Goal: Task Accomplishment & Management: Use online tool/utility

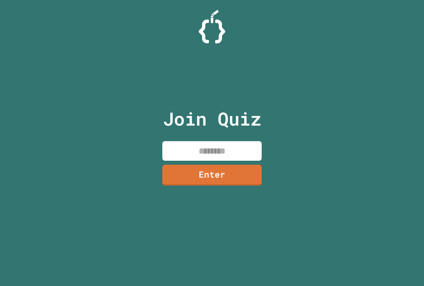
click at [234, 153] on input at bounding box center [211, 151] width 99 height 20
type input "********"
click at [236, 167] on link "Enter" at bounding box center [212, 174] width 96 height 22
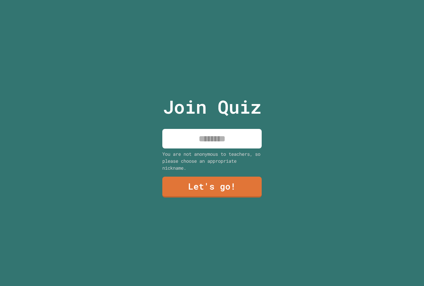
click at [212, 138] on input at bounding box center [211, 139] width 99 height 20
type input "******"
click at [222, 172] on div "Join Quiz ****** You are not anonymous to teachers, so please choose an appropr…" at bounding box center [212, 143] width 112 height 286
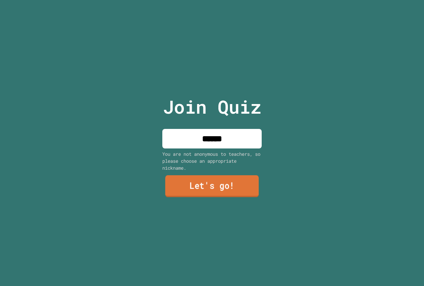
click at [222, 175] on link "Let's go!" at bounding box center [211, 186] width 93 height 22
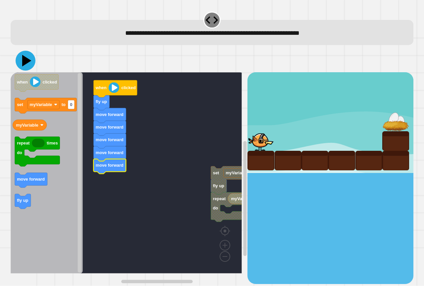
click at [25, 60] on icon at bounding box center [26, 61] width 9 height 12
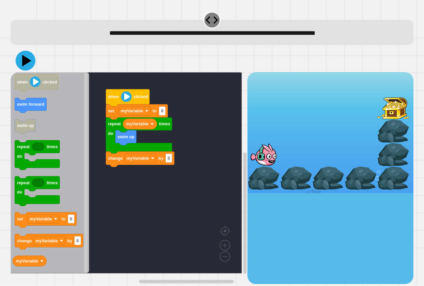
click at [187, 74] on rect "Blockly Workspace" at bounding box center [126, 172] width 231 height 201
click at [165, 114] on rect "Blockly Workspace" at bounding box center [162, 111] width 7 height 9
type input "*"
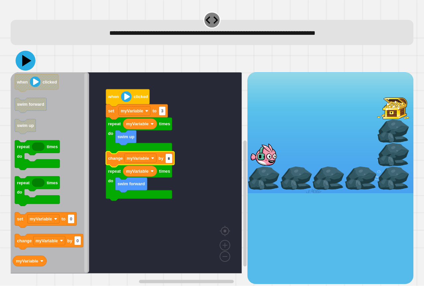
type input "*"
click at [27, 58] on icon at bounding box center [26, 61] width 20 height 20
click at [24, 55] on icon at bounding box center [26, 61] width 20 height 20
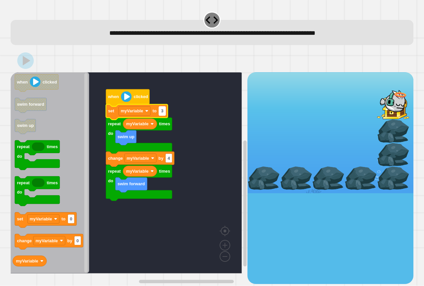
click at [163, 108] on rect "Blockly Workspace" at bounding box center [162, 111] width 7 height 9
click at [163, 108] on input "*" at bounding box center [162, 111] width 7 height 9
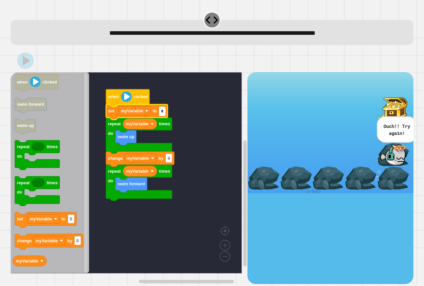
click at [164, 111] on input "*" at bounding box center [162, 111] width 7 height 9
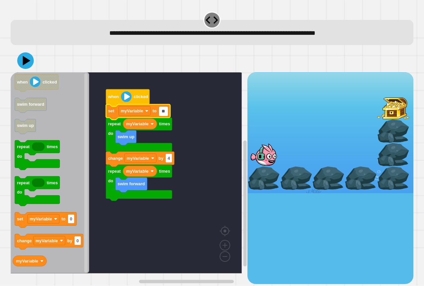
type input "*"
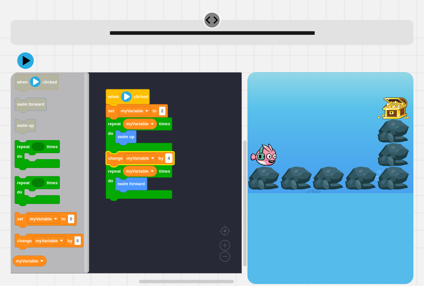
click at [169, 160] on text "4" at bounding box center [168, 158] width 3 height 5
type input "*"
click at [26, 61] on icon at bounding box center [26, 61] width 9 height 12
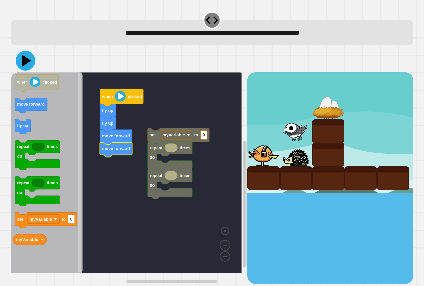
click at [23, 62] on icon at bounding box center [26, 61] width 9 height 12
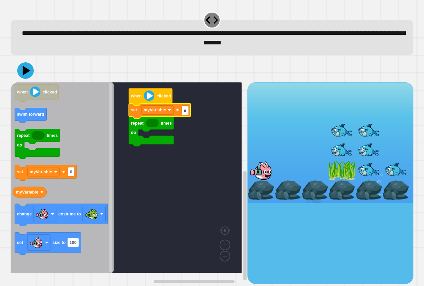
type input "*"
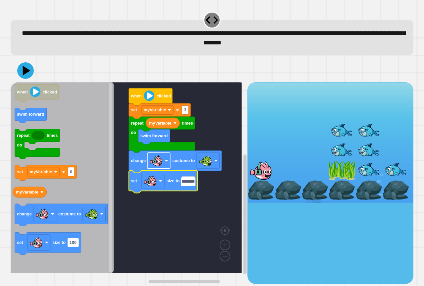
scroll to position [0, 5]
type input "********"
click at [25, 72] on icon at bounding box center [27, 71] width 8 height 10
click at [193, 183] on input "********" at bounding box center [188, 181] width 14 height 9
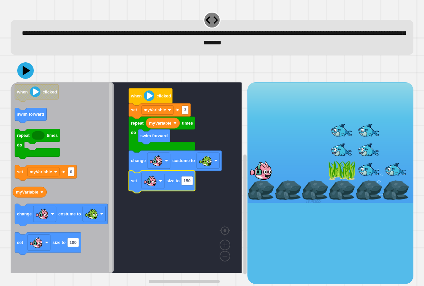
click at [196, 182] on g "when clicked set myVariable to 3 repeat times do swim forward myVariable change…" at bounding box center [131, 177] width 241 height 191
click at [189, 182] on text "150" at bounding box center [186, 180] width 7 height 5
type input "*"
click at [25, 69] on icon at bounding box center [26, 71] width 9 height 12
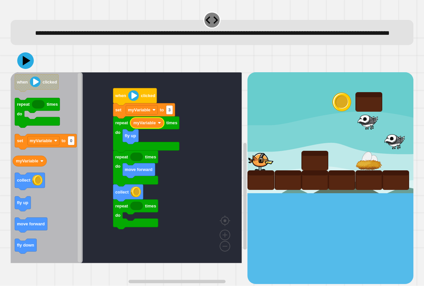
click at [35, 178] on icon "Blockly Workspace" at bounding box center [47, 167] width 72 height 191
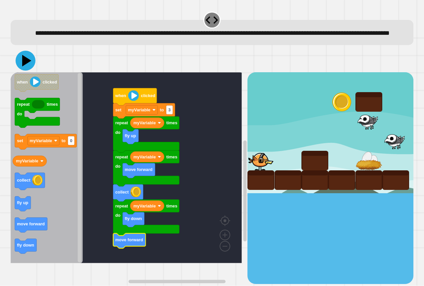
click at [29, 69] on icon at bounding box center [26, 61] width 20 height 20
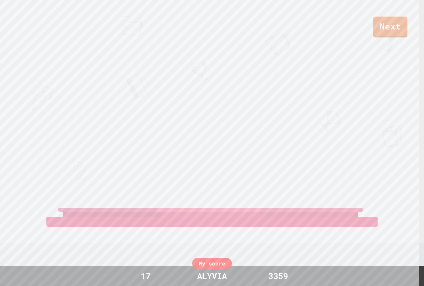
click at [9, 33] on div "Next" at bounding box center [212, 18] width 424 height 37
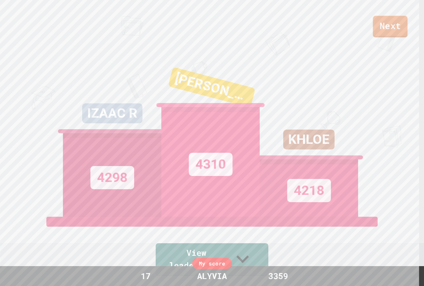
click at [395, 20] on link "Next" at bounding box center [390, 27] width 35 height 22
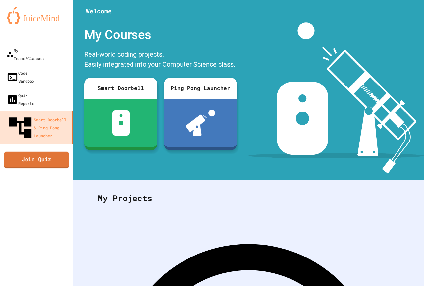
click at [50, 151] on link "Join Quiz" at bounding box center [36, 159] width 65 height 17
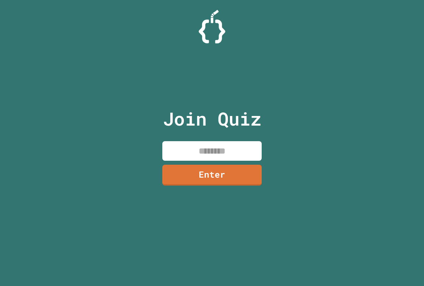
click at [227, 150] on input at bounding box center [211, 151] width 99 height 20
type input "********"
click at [231, 171] on link "Enter" at bounding box center [212, 174] width 98 height 22
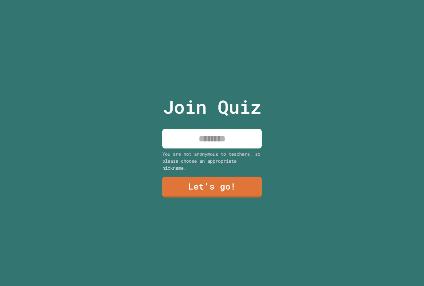
click at [221, 140] on input at bounding box center [211, 139] width 99 height 20
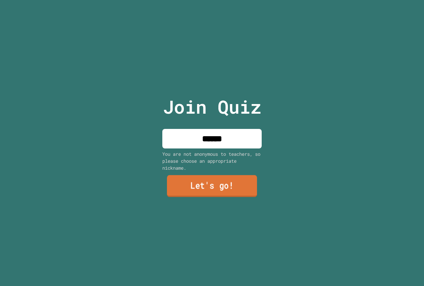
type input "******"
click at [218, 182] on link "Let's go!" at bounding box center [212, 186] width 90 height 22
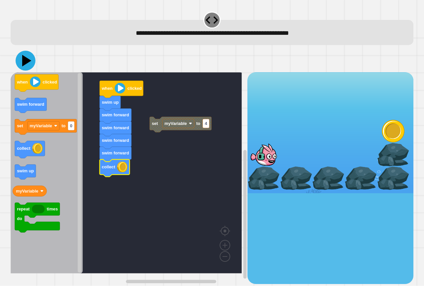
click at [27, 64] on icon at bounding box center [26, 61] width 20 height 20
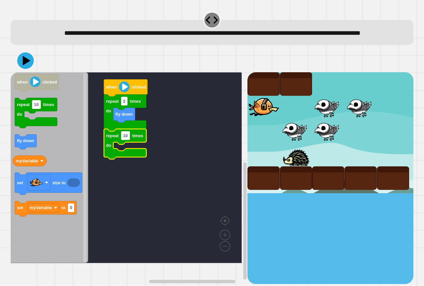
click at [61, 147] on div "repeat 2 times do fly down repeat 10 times do when clicked when clicked repeat …" at bounding box center [129, 177] width 237 height 211
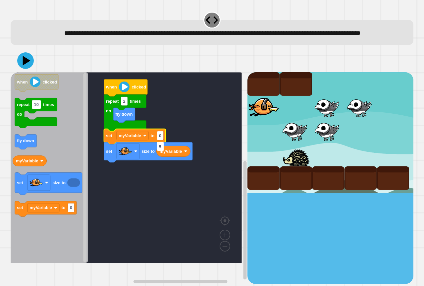
type input "*"
type input "**"
click at [159, 156] on icon "Blockly Workspace" at bounding box center [148, 152] width 88 height 20
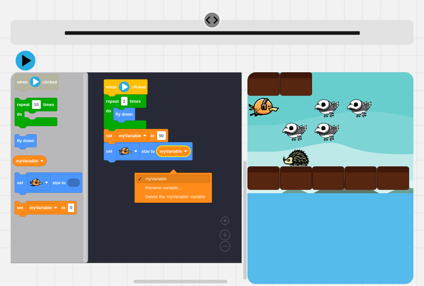
click at [28, 70] on icon at bounding box center [26, 61] width 20 height 20
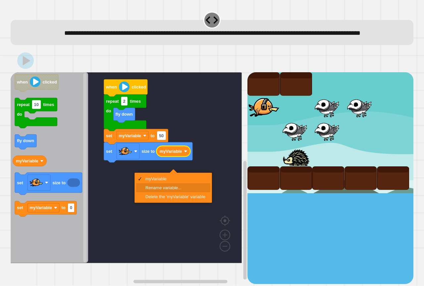
click at [115, 196] on rect "Blockly Workspace" at bounding box center [126, 167] width 231 height 191
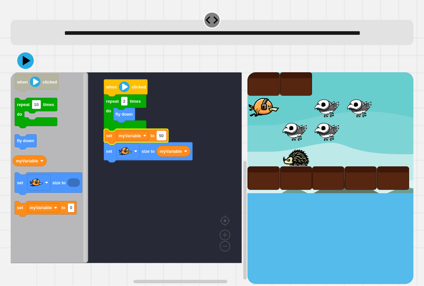
click at [162, 138] on text "50" at bounding box center [161, 135] width 5 height 5
type input "****"
click at [26, 70] on icon at bounding box center [26, 61] width 20 height 20
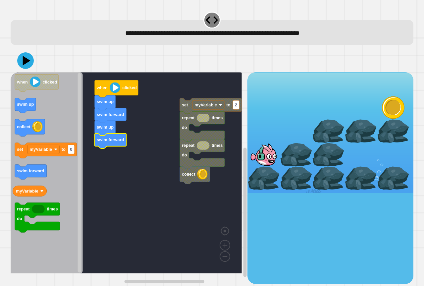
click at [88, 166] on div "collect repeat times do repeat times do set myVariable to 2 when clicked swim u…" at bounding box center [129, 177] width 237 height 211
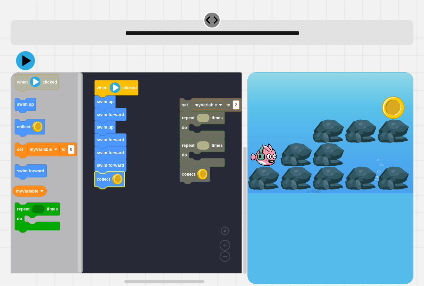
click at [23, 63] on icon at bounding box center [26, 60] width 9 height 11
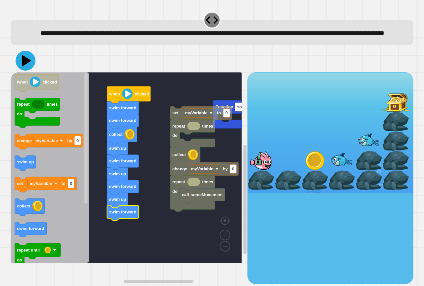
click at [29, 70] on icon at bounding box center [26, 61] width 20 height 20
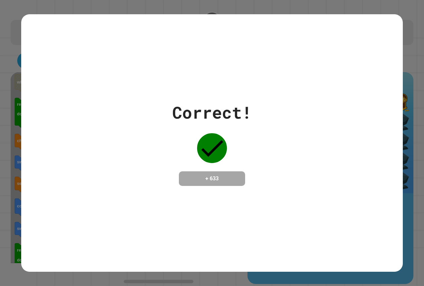
click at [287, 78] on div "Correct! + 633" at bounding box center [211, 142] width 381 height 257
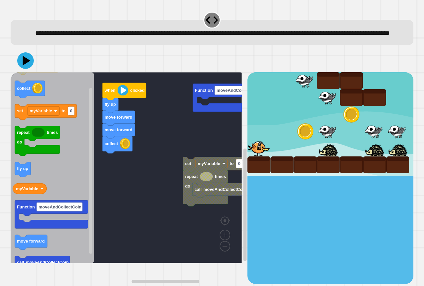
click at [113, 179] on div "Function moveAndCollectCoin call moveAndCollectCoin repeat times do set myVaria…" at bounding box center [129, 177] width 237 height 211
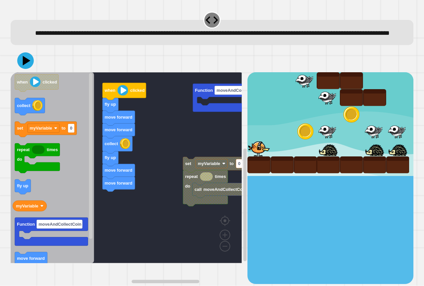
click at [84, 208] on icon "when clicked collect set myVariable to 0 repeat times do fly up myVariable Func…" at bounding box center [52, 167] width 83 height 191
click at [19, 70] on icon at bounding box center [26, 61] width 20 height 20
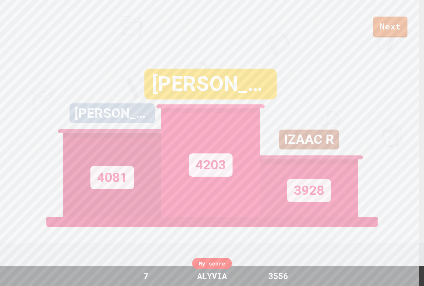
drag, startPoint x: 0, startPoint y: 73, endPoint x: 198, endPoint y: 66, distance: 198.0
click at [198, 64] on div "ALICE 4203" at bounding box center [210, 133] width 98 height 165
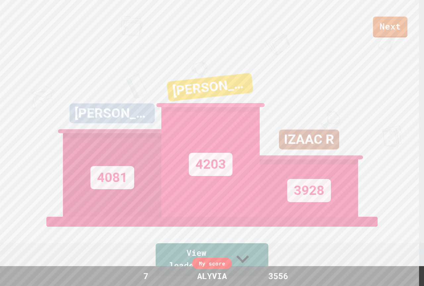
click at [199, 67] on div "ALICE 4203" at bounding box center [210, 133] width 98 height 165
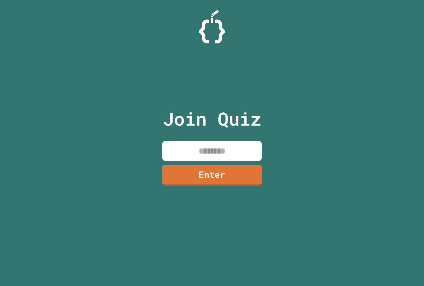
click at [188, 150] on input at bounding box center [211, 151] width 99 height 20
type input "********"
click at [226, 181] on link "Enter" at bounding box center [212, 174] width 101 height 22
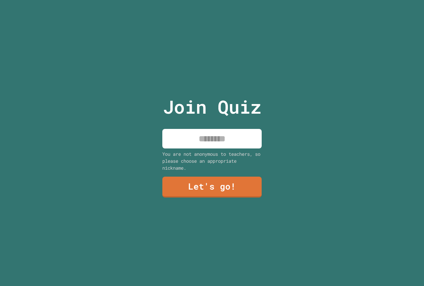
click at [212, 138] on input at bounding box center [211, 139] width 99 height 20
type input "******"
click at [209, 187] on link "Let's go!" at bounding box center [211, 186] width 99 height 22
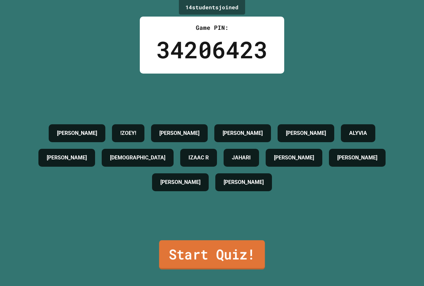
drag, startPoint x: 200, startPoint y: 258, endPoint x: 116, endPoint y: 206, distance: 98.5
click at [116, 206] on div "[PERSON_NAME] !ZOEY! [PERSON_NAME] [PERSON_NAME] [PERSON_NAME] [PERSON_NAME] R …" at bounding box center [212, 157] width 391 height 168
click at [229, 250] on link "Start Quiz!" at bounding box center [211, 254] width 109 height 29
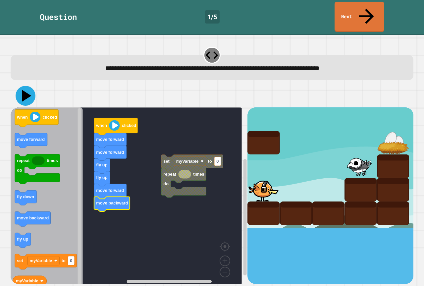
click at [22, 86] on icon at bounding box center [26, 96] width 20 height 20
click at [28, 86] on icon at bounding box center [26, 96] width 20 height 20
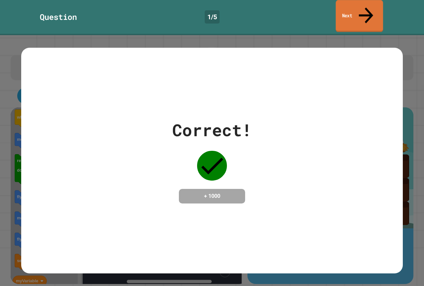
click at [376, 14] on link "Next" at bounding box center [359, 16] width 47 height 32
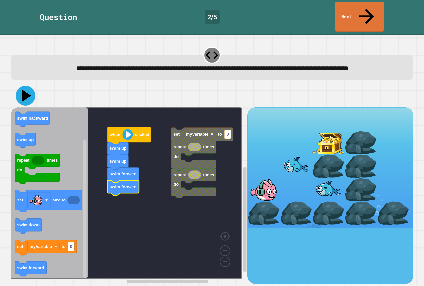
click at [28, 93] on icon at bounding box center [26, 96] width 20 height 20
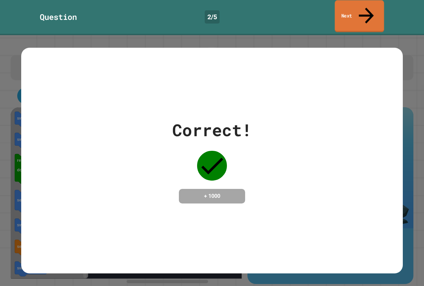
click at [353, 2] on link "Next" at bounding box center [359, 16] width 49 height 32
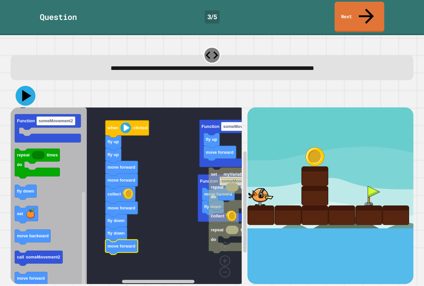
click at [29, 86] on icon at bounding box center [26, 96] width 20 height 20
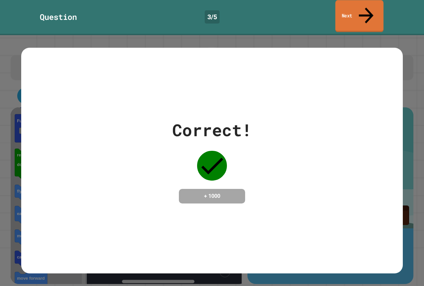
click at [372, 9] on link "Next" at bounding box center [359, 16] width 48 height 32
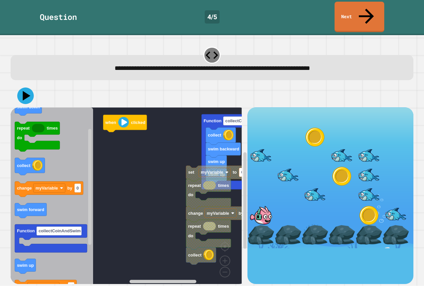
click at [91, 188] on div "when clicked swim up swim up swim backward collect Function collectCoinAndSwim …" at bounding box center [129, 195] width 237 height 176
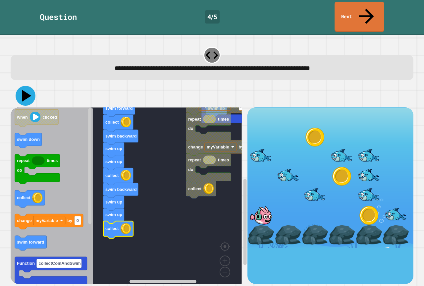
click at [25, 86] on icon at bounding box center [26, 96] width 20 height 20
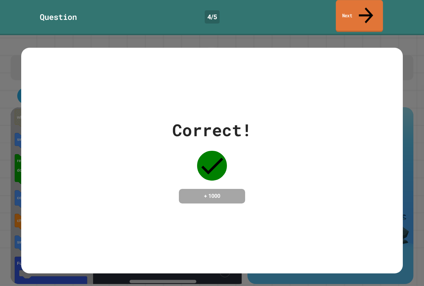
click at [369, 7] on icon at bounding box center [366, 15] width 22 height 23
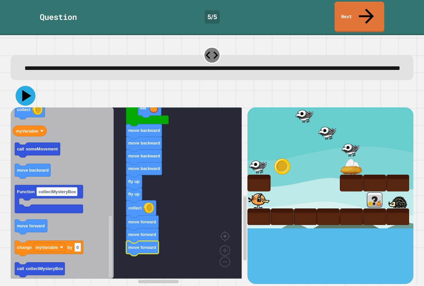
click at [24, 97] on icon at bounding box center [26, 96] width 20 height 20
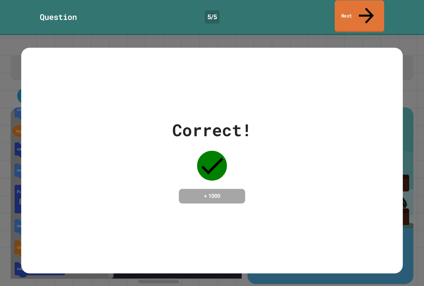
click at [360, 14] on link "Next" at bounding box center [358, 16] width 49 height 32
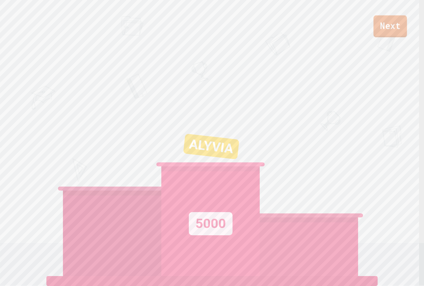
click at [386, 23] on link "Next" at bounding box center [389, 26] width 33 height 22
